Goal: Complete application form

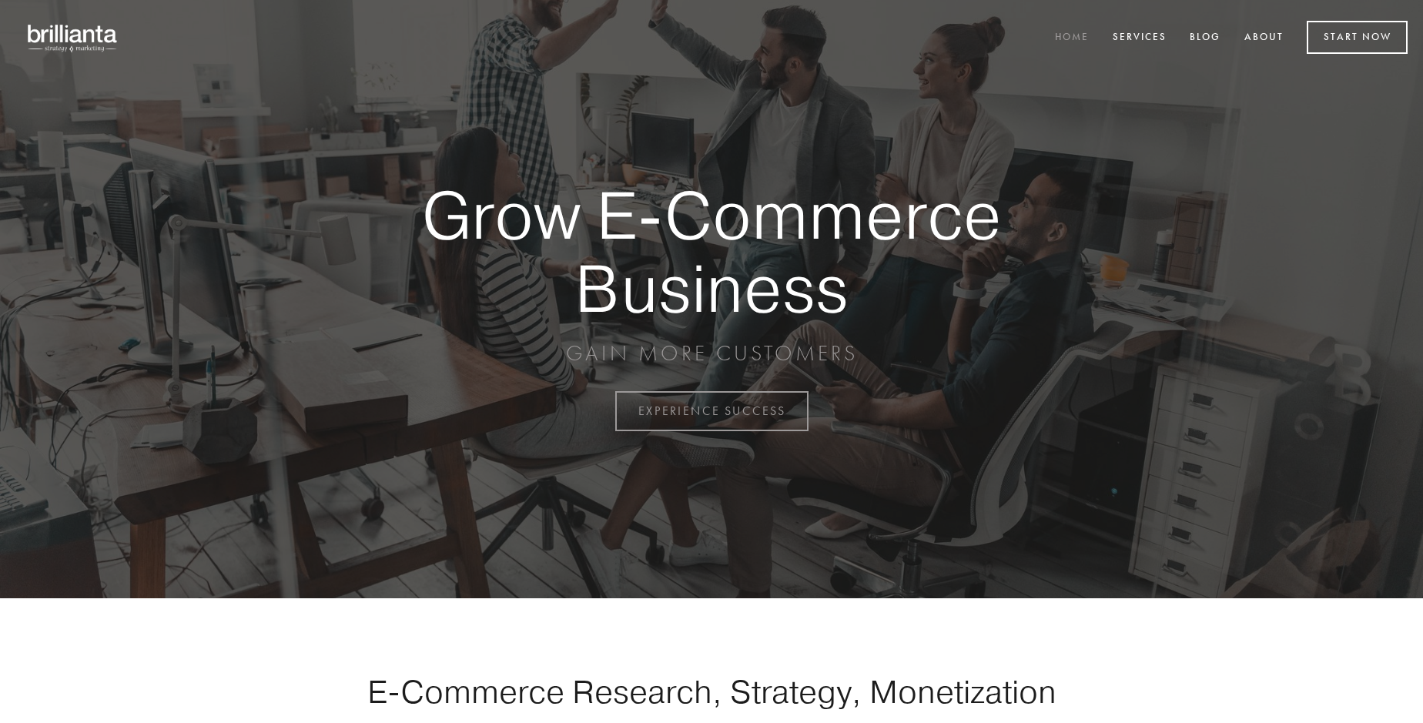
scroll to position [4037, 0]
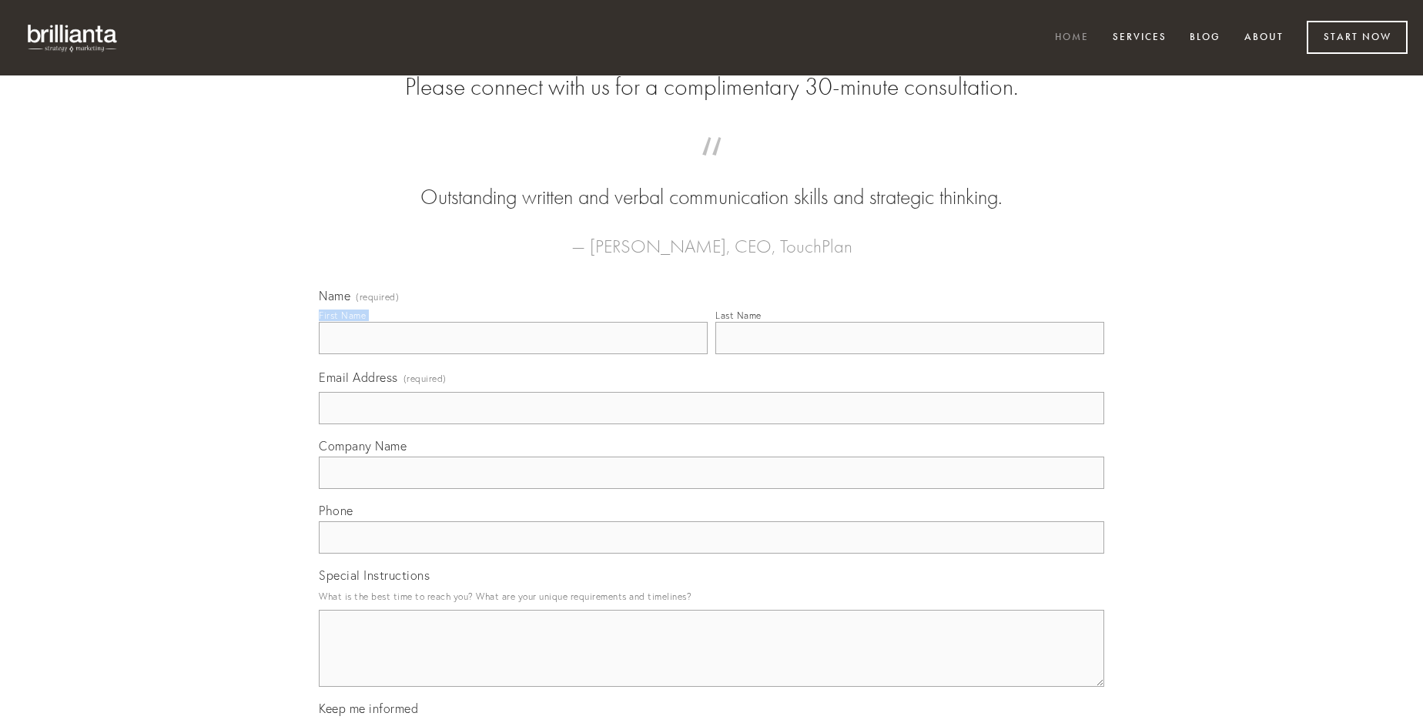
type input "[PERSON_NAME]"
click at [909, 354] on input "Last Name" at bounding box center [909, 338] width 389 height 32
type input "[PERSON_NAME]"
click at [712, 424] on input "Email Address (required)" at bounding box center [711, 408] width 785 height 32
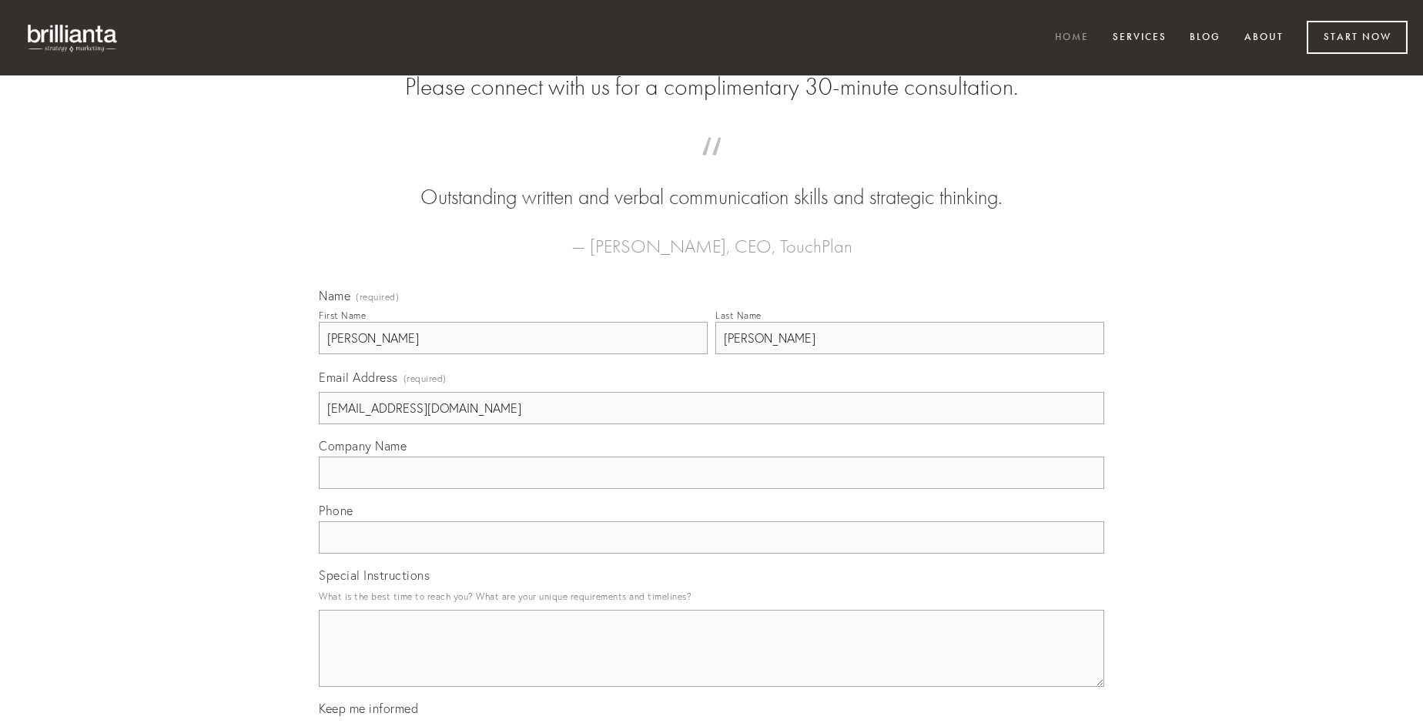
type input "[EMAIL_ADDRESS][DOMAIN_NAME]"
click at [712, 489] on input "Company Name" at bounding box center [711, 473] width 785 height 32
type input "deserunt"
click at [712, 554] on input "text" at bounding box center [711, 537] width 785 height 32
click at [712, 662] on textarea "Special Instructions" at bounding box center [711, 648] width 785 height 77
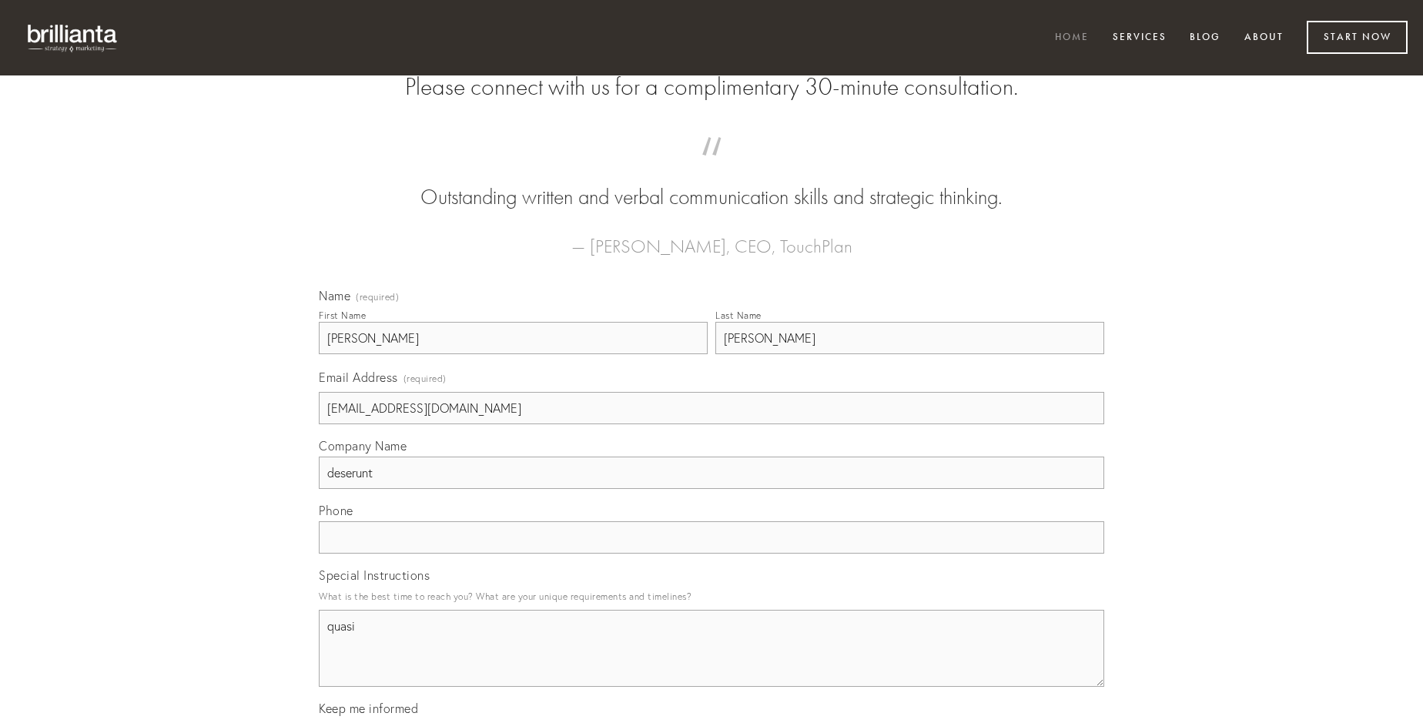
type textarea "quasi"
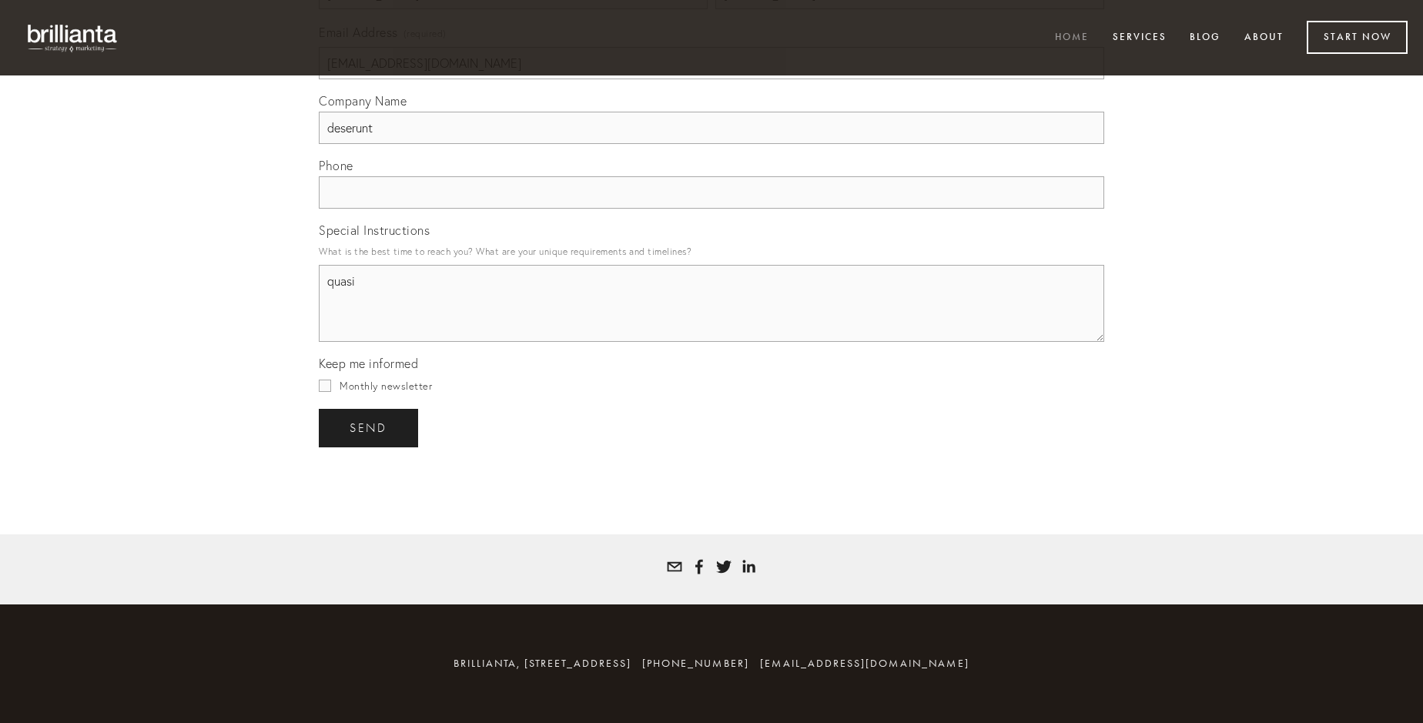
click at [370, 427] on span "send" at bounding box center [369, 428] width 38 height 14
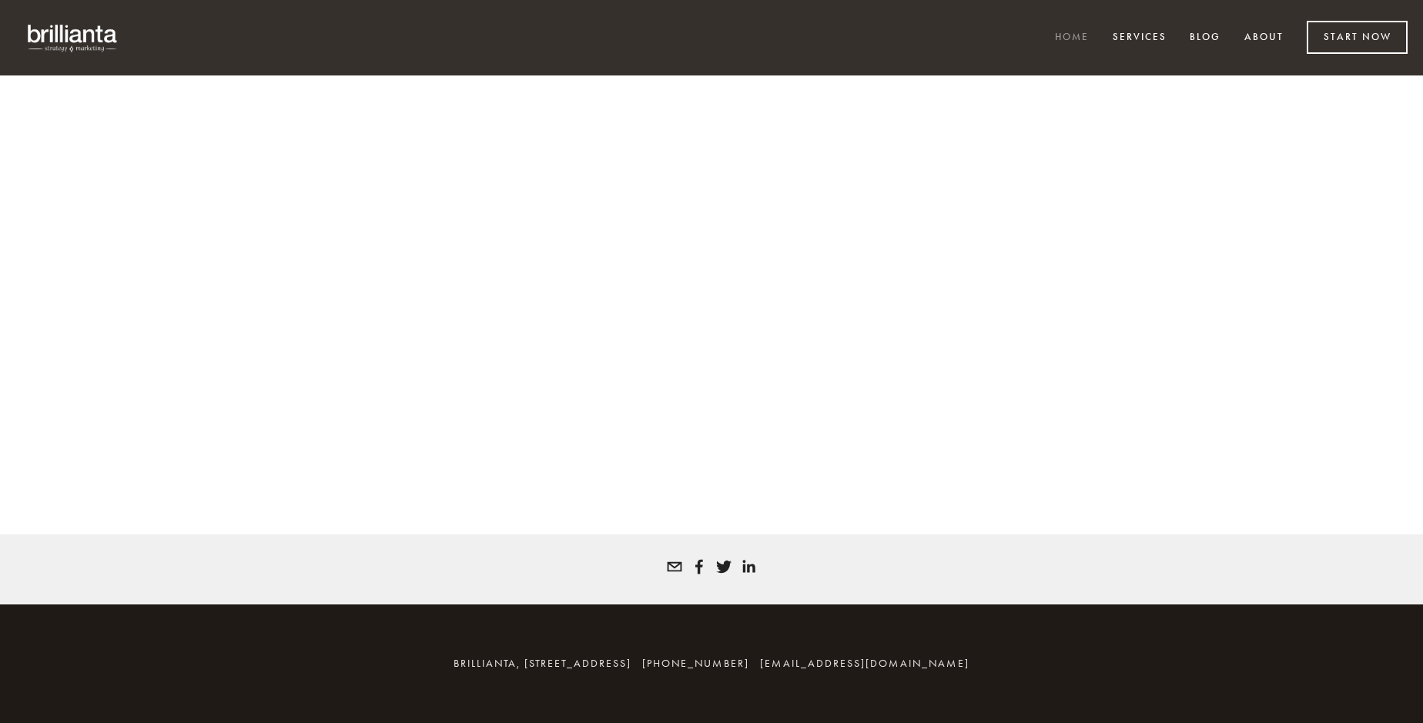
scroll to position [4016, 0]
